Goal: Information Seeking & Learning: Learn about a topic

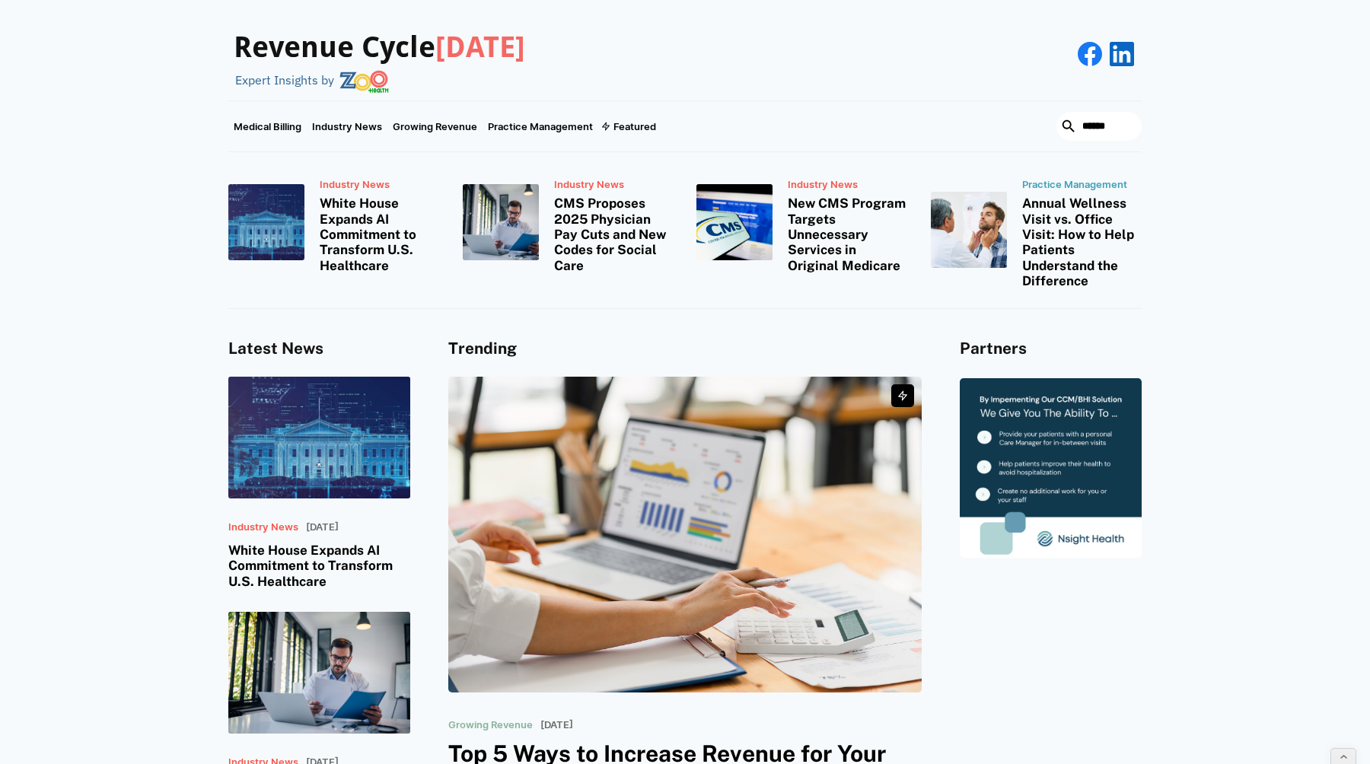
click at [346, 49] on h3 "Revenue Cycle Today" at bounding box center [379, 47] width 291 height 35
click at [352, 76] on img at bounding box center [363, 81] width 49 height 23
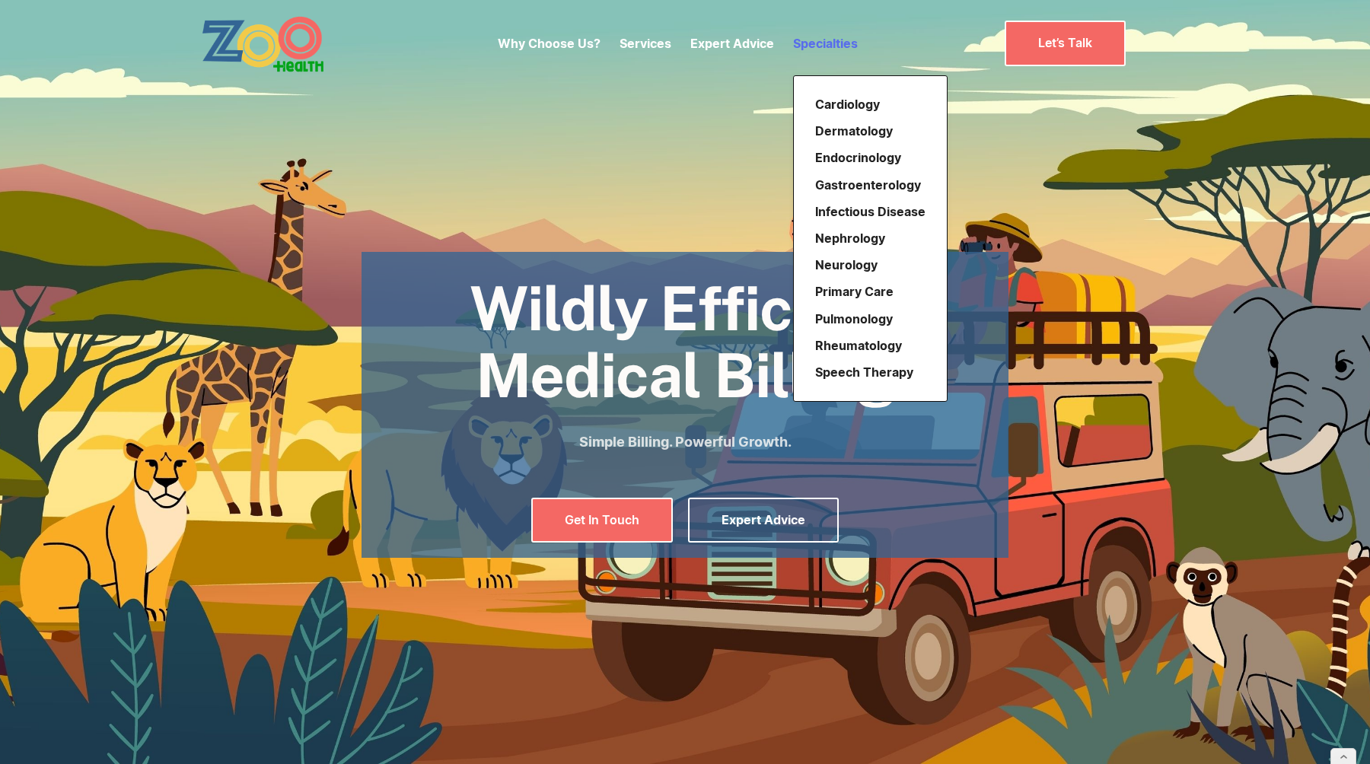
click at [812, 40] on link "Specialties" at bounding box center [825, 43] width 65 height 15
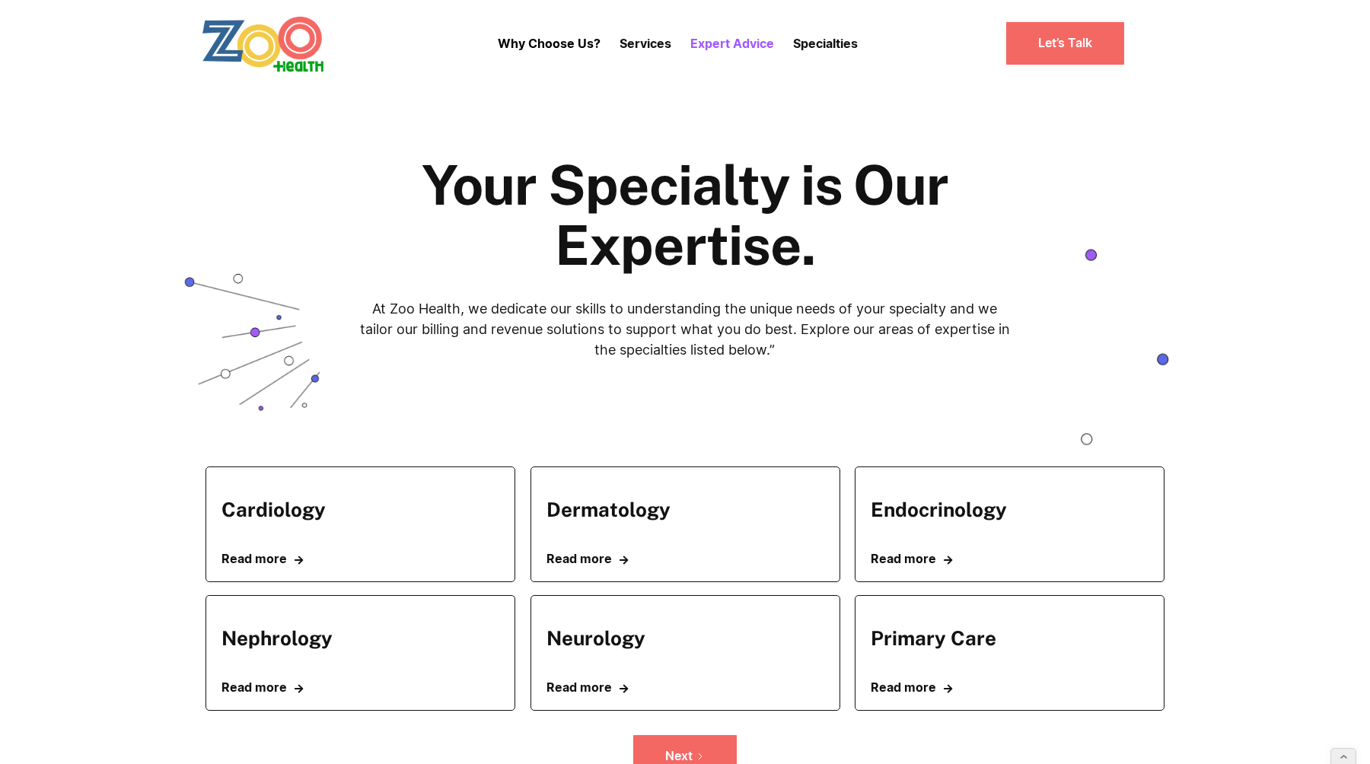
click at [710, 42] on p "Expert Advice" at bounding box center [732, 43] width 84 height 18
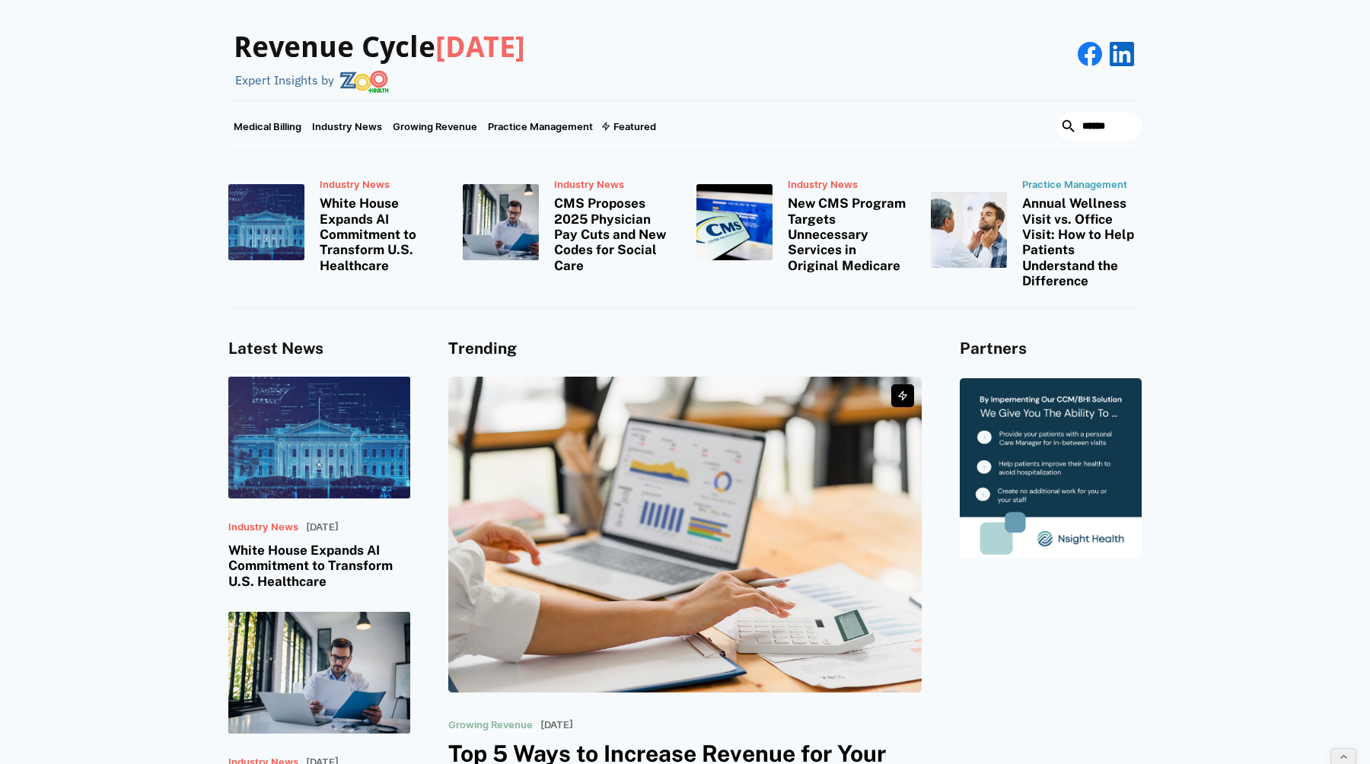
click at [1048, 423] on link at bounding box center [1050, 468] width 182 height 180
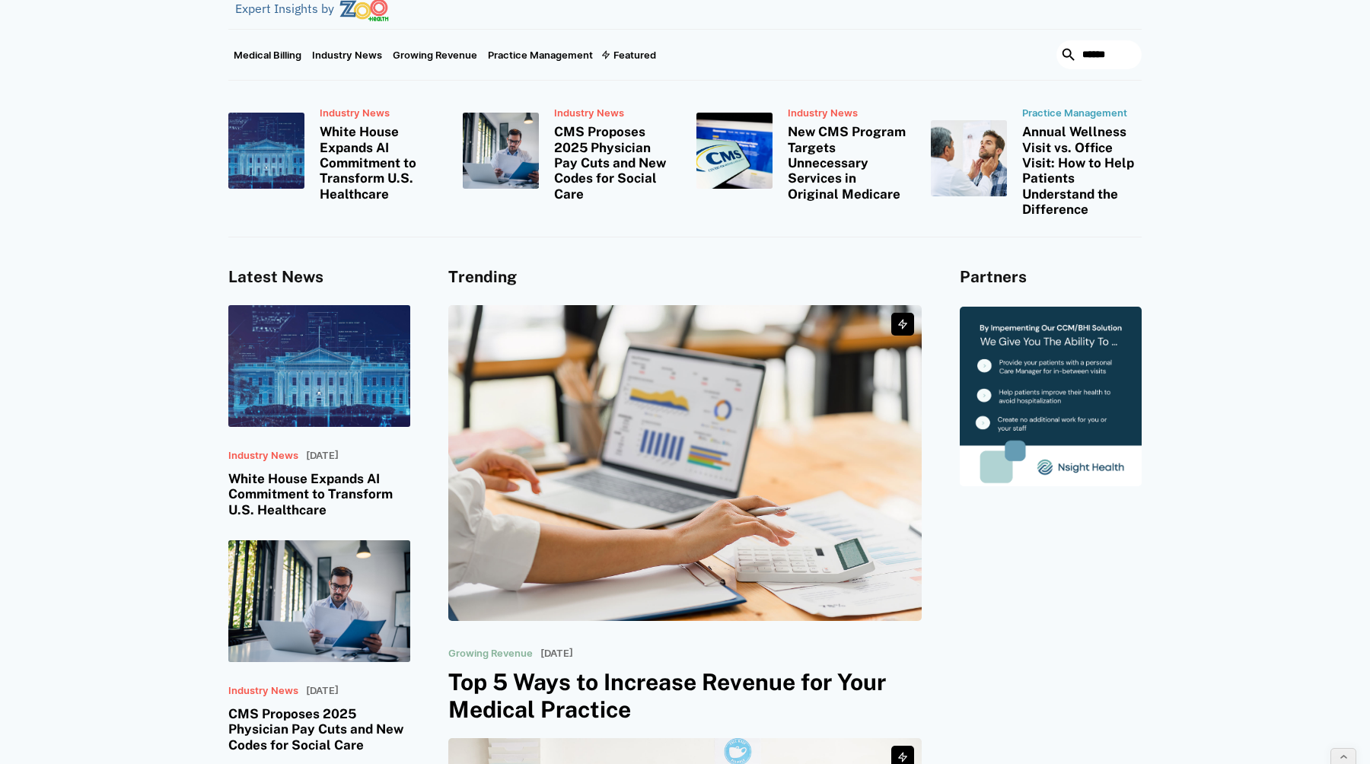
scroll to position [72, 0]
click at [1095, 345] on link at bounding box center [1050, 396] width 182 height 180
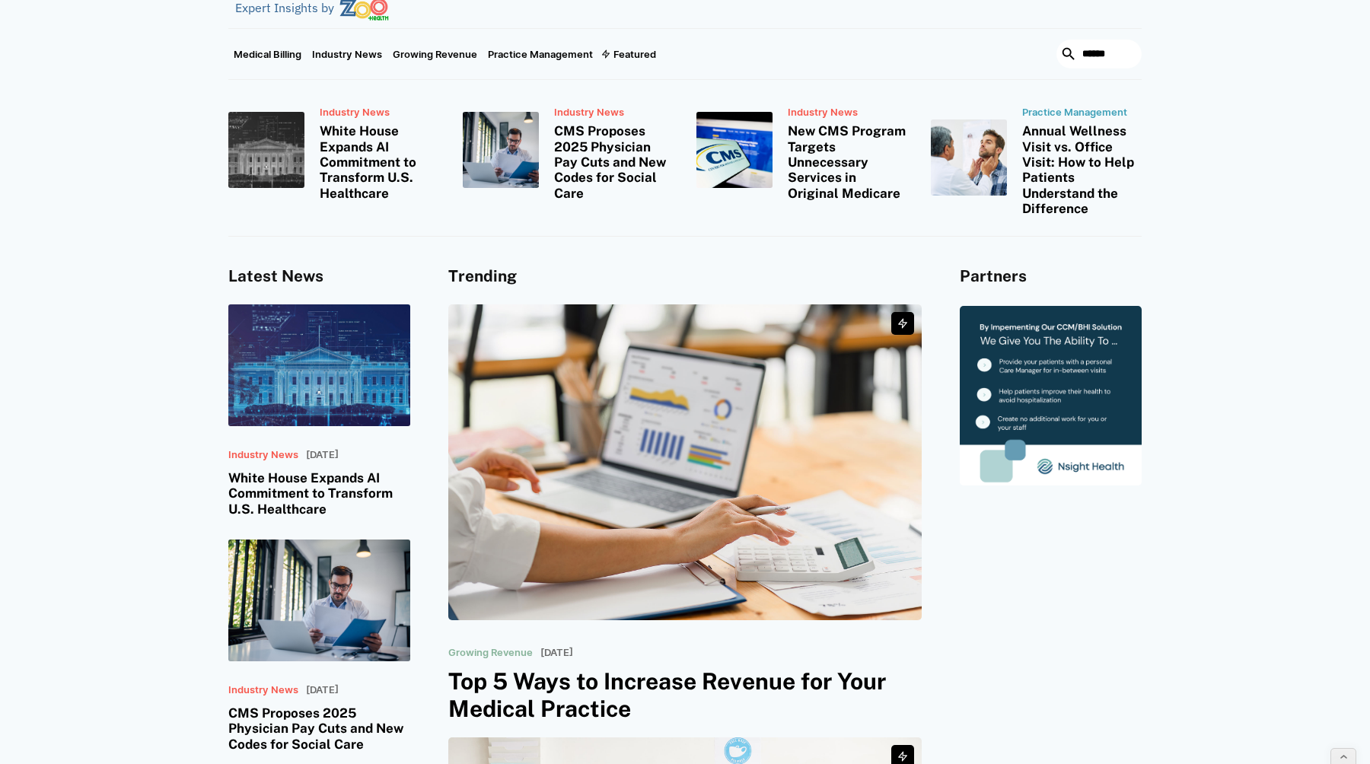
scroll to position [0, 0]
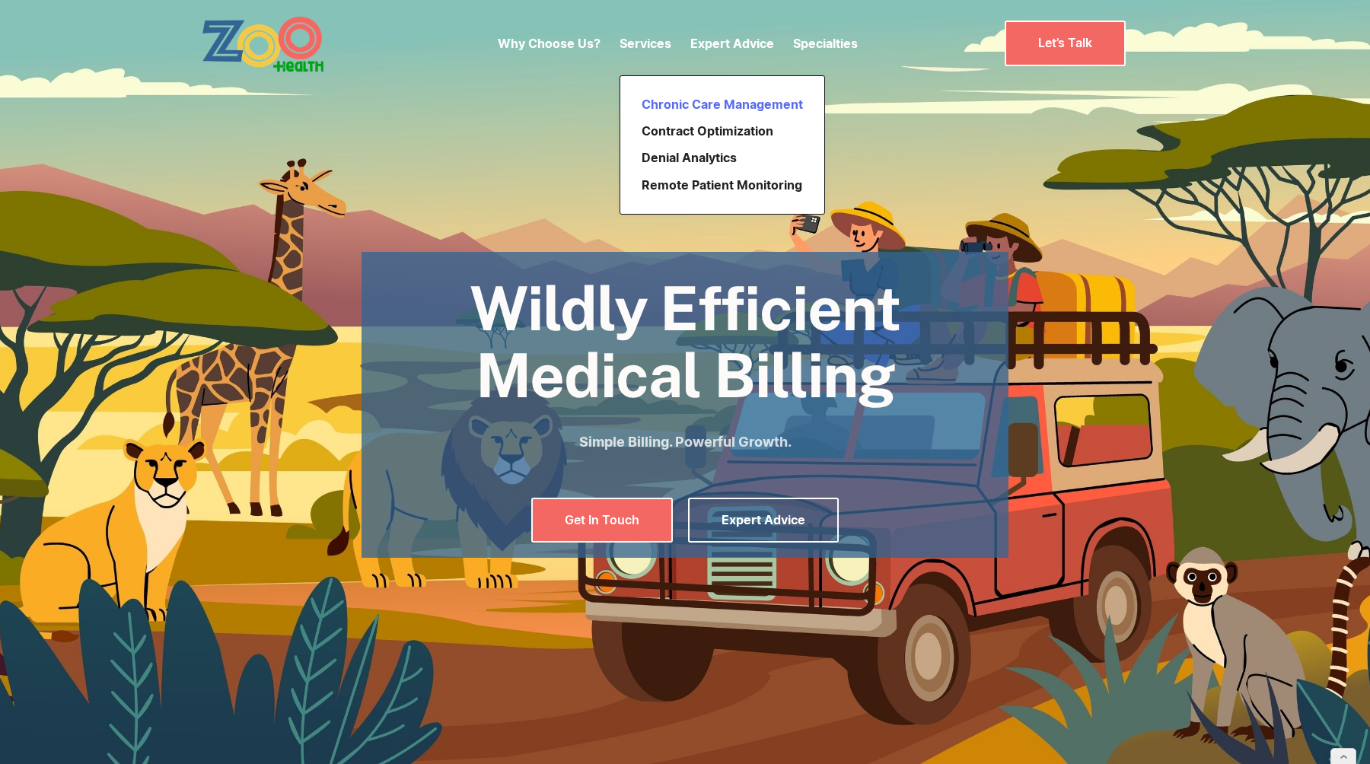
click at [672, 98] on link "Chronic Care Management" at bounding box center [721, 104] width 173 height 27
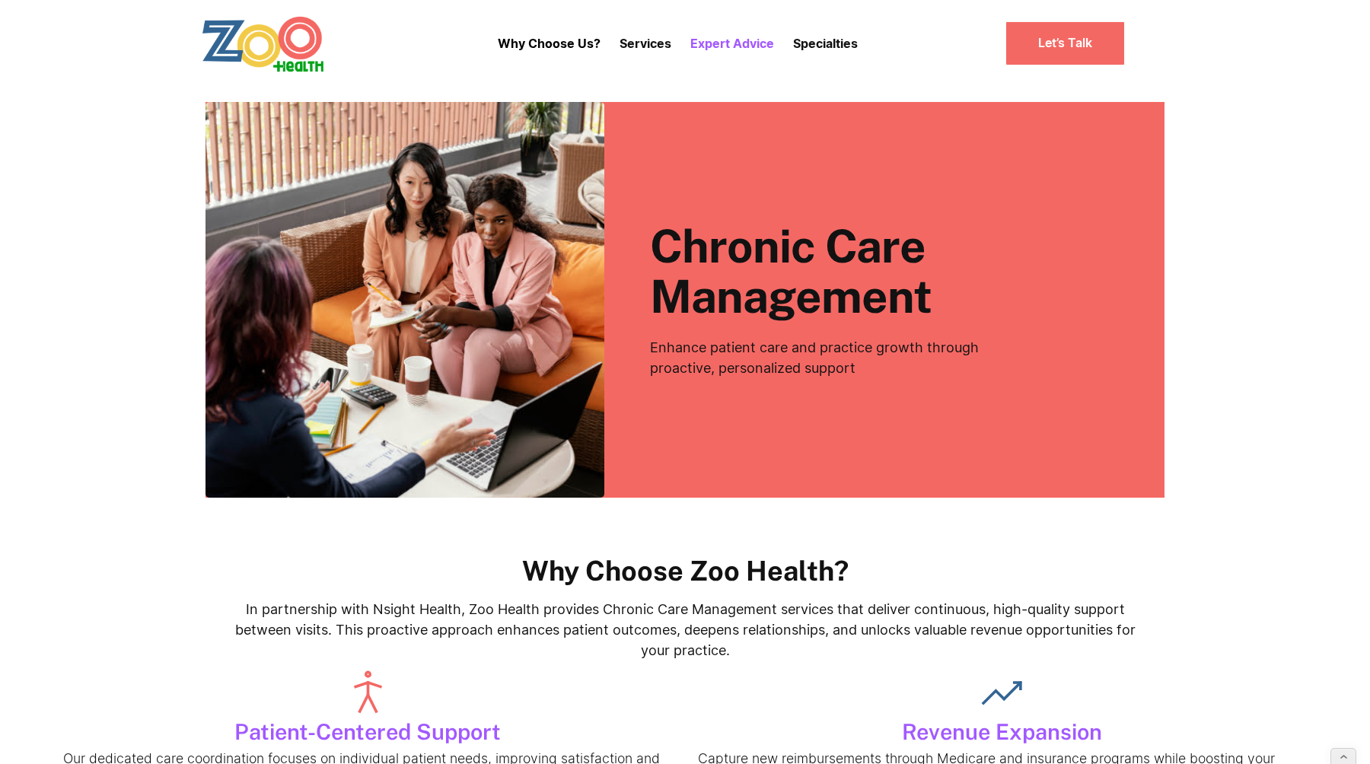
click at [750, 42] on p "Expert Advice" at bounding box center [732, 43] width 84 height 18
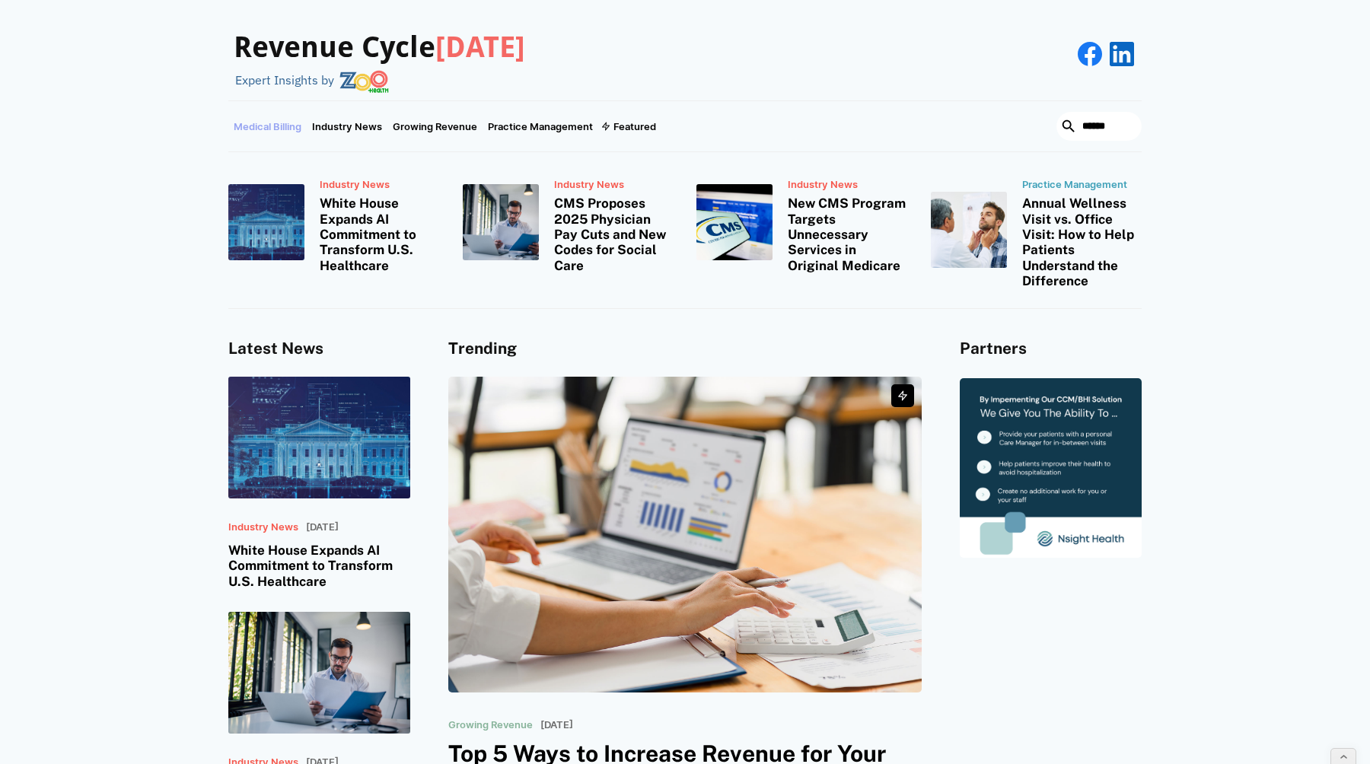
click at [278, 122] on link "Medical Billing" at bounding box center [267, 126] width 78 height 50
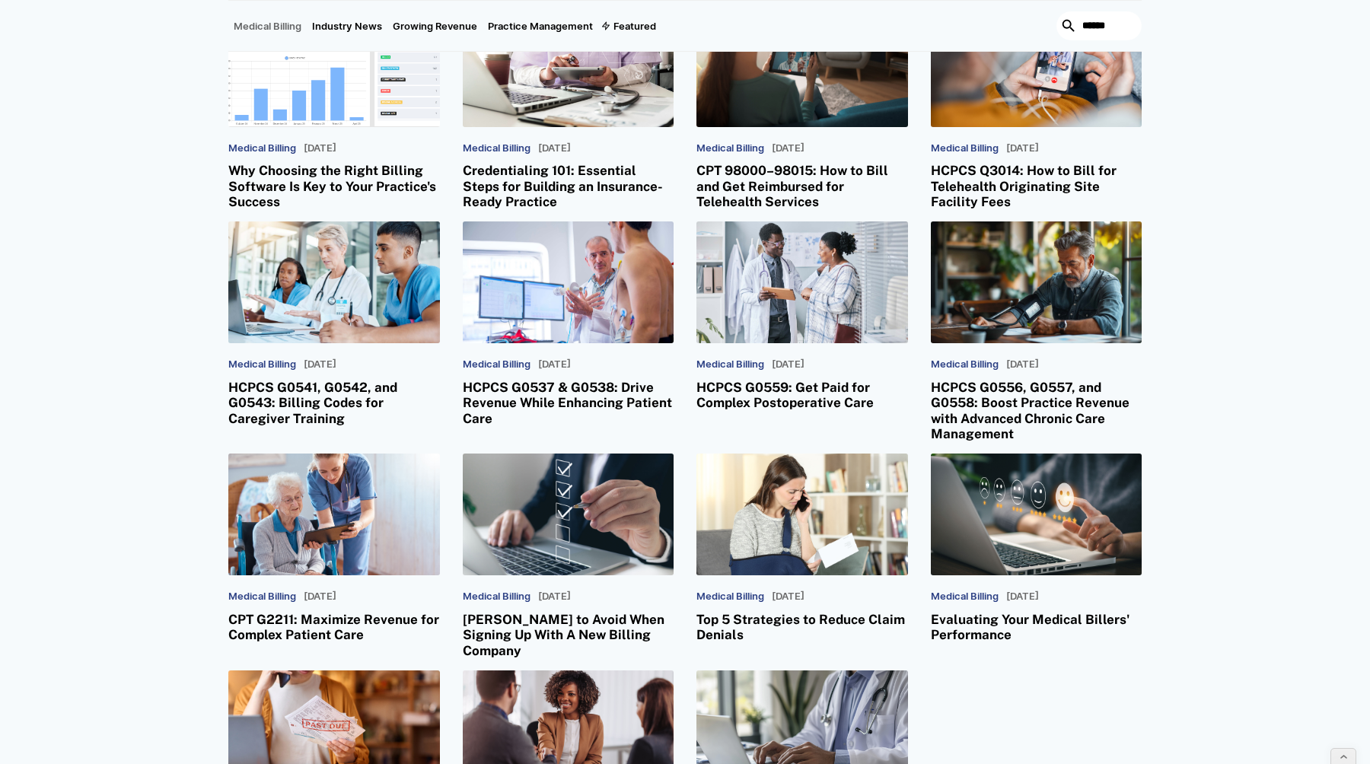
scroll to position [190, 0]
